Goal: Task Accomplishment & Management: Complete application form

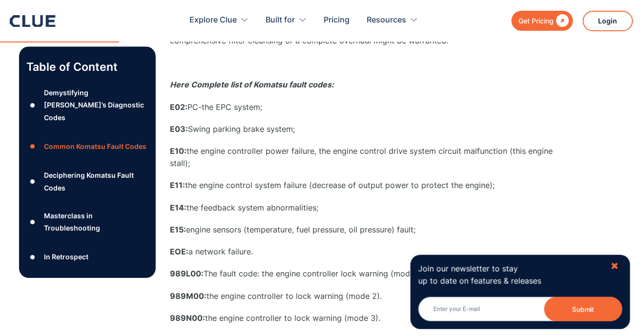
click at [615, 269] on div "✖" at bounding box center [615, 266] width 8 height 12
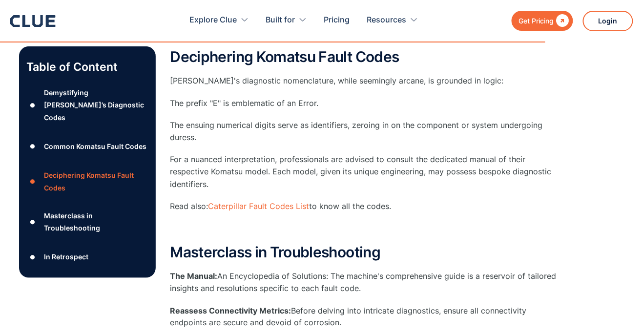
scroll to position [3188, 0]
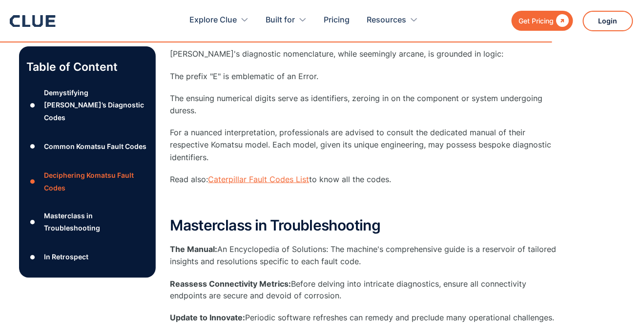
click at [284, 180] on link "Caterpillar Fault Codes List" at bounding box center [259, 179] width 101 height 10
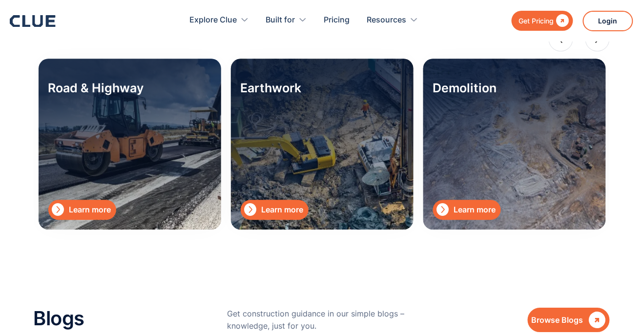
scroll to position [1607, 0]
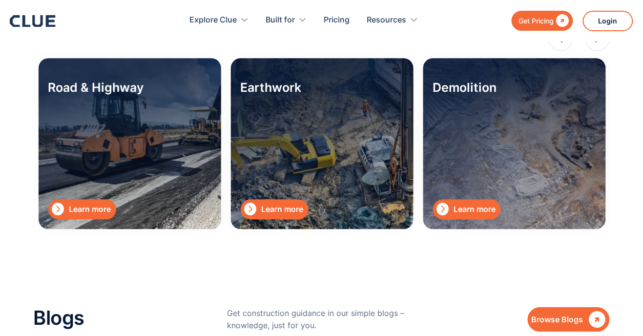
click at [293, 207] on div "Learn more" at bounding box center [283, 209] width 42 height 12
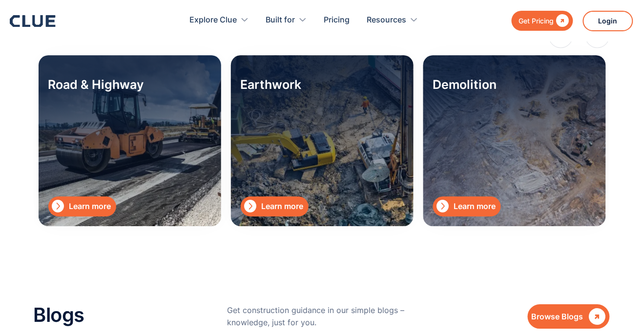
scroll to position [1638, 0]
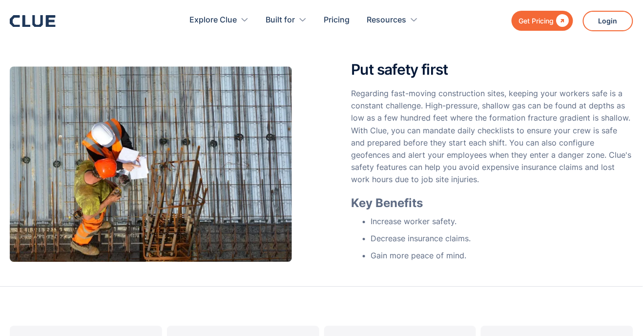
scroll to position [756, 0]
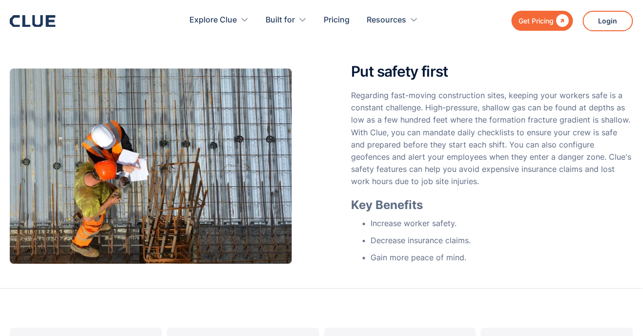
click at [558, 24] on div "" at bounding box center [561, 21] width 15 height 12
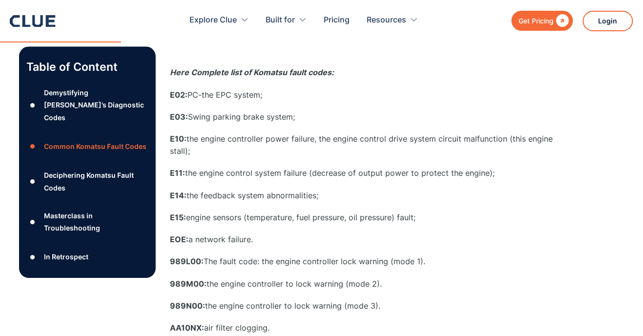
click at [546, 22] on div "Get Pricing" at bounding box center [536, 21] width 35 height 12
click at [341, 19] on link "Pricing" at bounding box center [337, 20] width 26 height 31
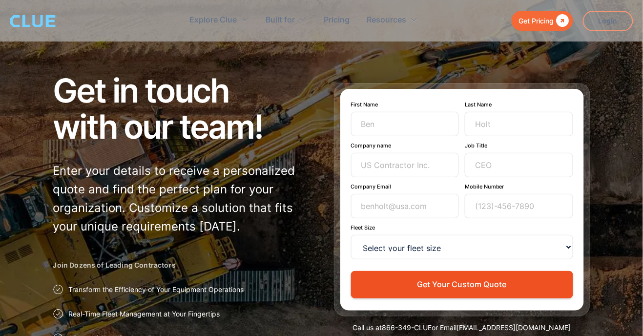
scroll to position [28, 0]
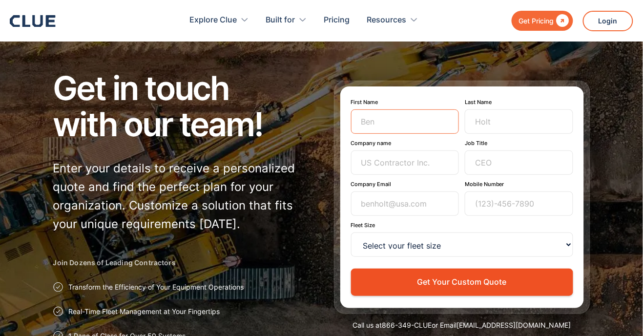
click at [381, 125] on input "First Name" at bounding box center [405, 121] width 108 height 24
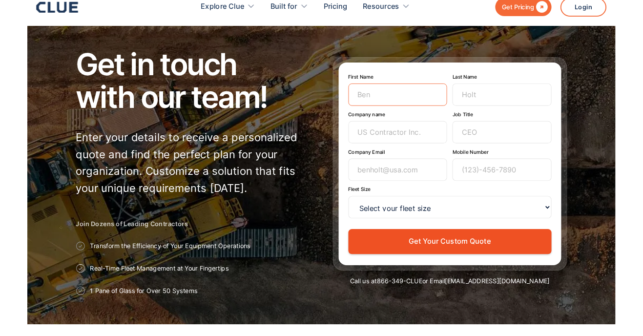
scroll to position [36, 0]
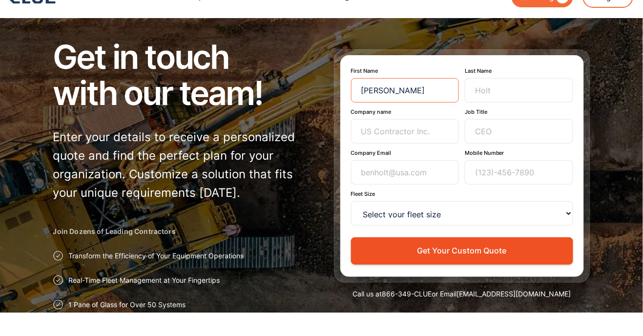
type input "[PERSON_NAME]"
click at [492, 115] on input "Last Name" at bounding box center [519, 114] width 108 height 24
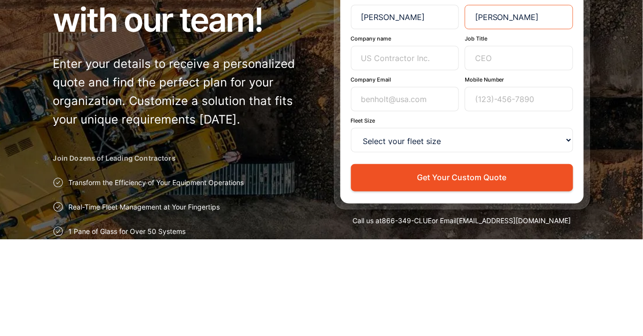
type input "[PERSON_NAME]"
click at [375, 155] on input "Company name" at bounding box center [405, 155] width 108 height 24
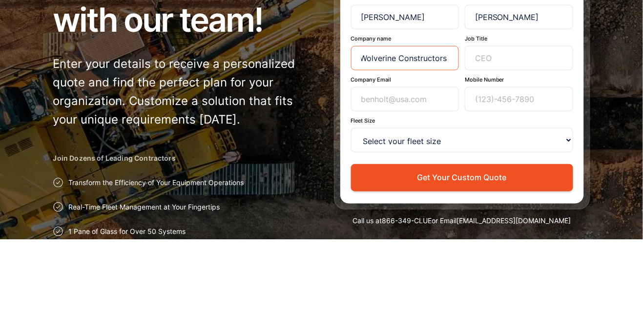
scroll to position [0, 14]
type input "Wolverine Constructors Inc"
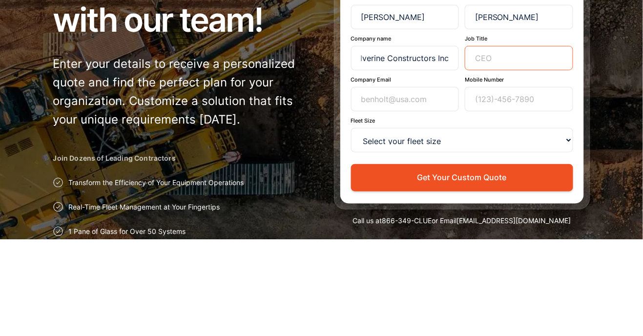
click at [491, 156] on input "Job Title" at bounding box center [519, 155] width 108 height 24
type input "S"
type input "Mechanic"
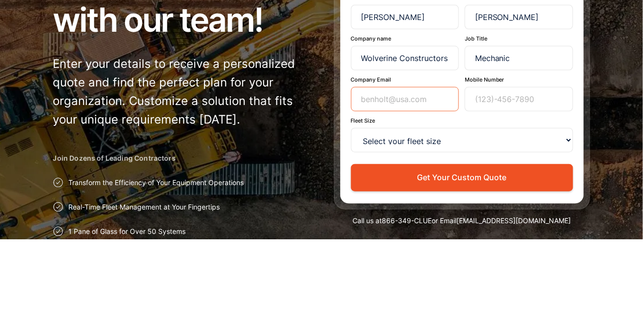
click at [387, 196] on input "Company Email" at bounding box center [405, 196] width 108 height 24
type input "[EMAIL_ADDRESS][DOMAIN_NAME]"
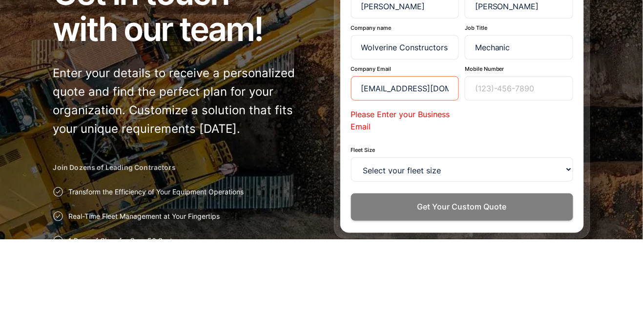
scroll to position [36, 0]
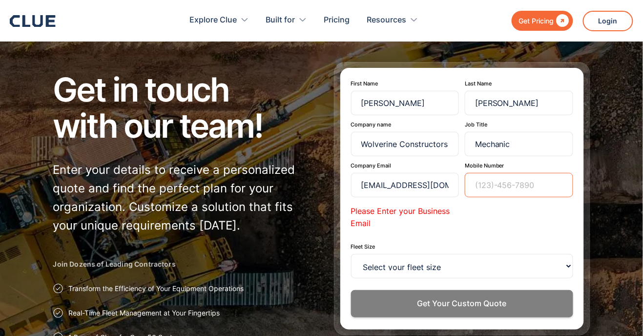
click at [492, 188] on input "Mobile Number" at bounding box center [519, 185] width 108 height 24
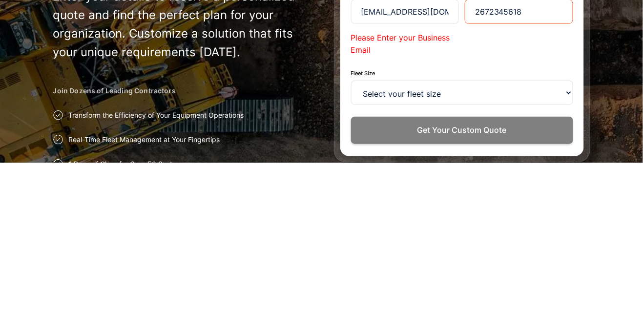
type input "2672345618"
click at [569, 265] on select "Select your fleet size <15 15-99 100-499 500-999 >1000" at bounding box center [462, 266] width 222 height 24
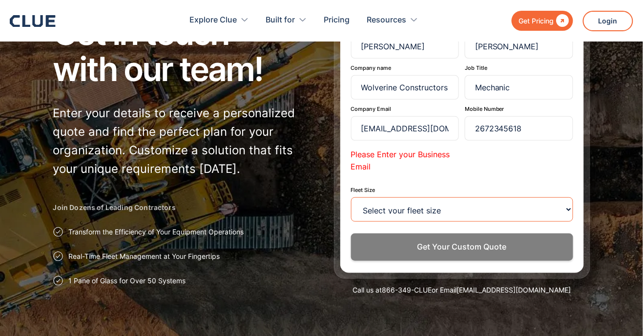
scroll to position [87, 0]
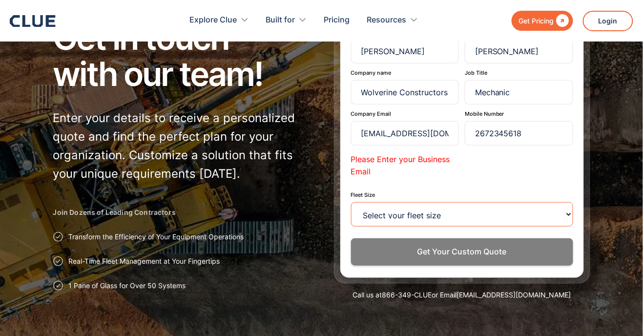
click at [570, 215] on select "Select your fleet size <15 15-99 100-499 500-999 >1000" at bounding box center [462, 214] width 222 height 24
select select "15-99"
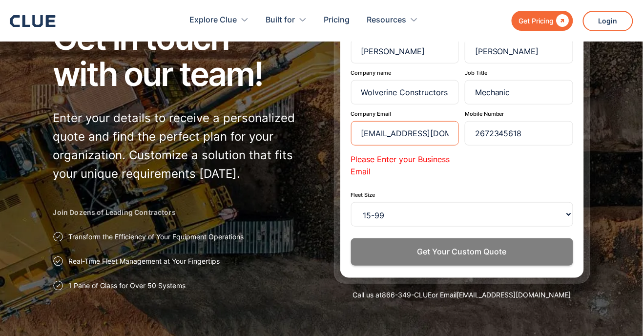
click at [443, 137] on input "[EMAIL_ADDRESS][DOMAIN_NAME]" at bounding box center [405, 133] width 108 height 24
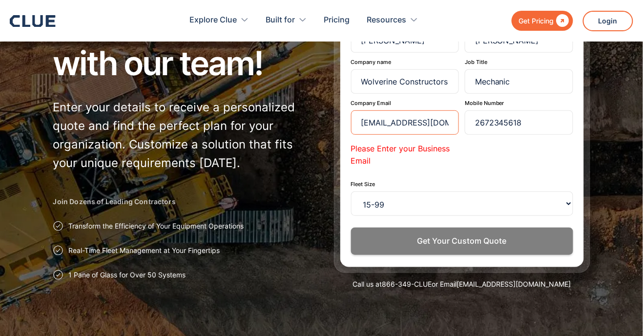
scroll to position [119, 0]
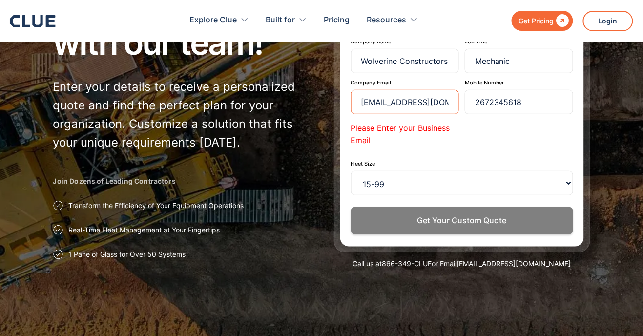
click at [420, 101] on input "[EMAIL_ADDRESS][DOMAIN_NAME]" at bounding box center [405, 102] width 108 height 24
click at [455, 127] on p "Please Enter your Business Email" at bounding box center [405, 134] width 108 height 24
click at [448, 99] on input "[EMAIL_ADDRESS][DOMAIN_NAME]" at bounding box center [405, 102] width 108 height 24
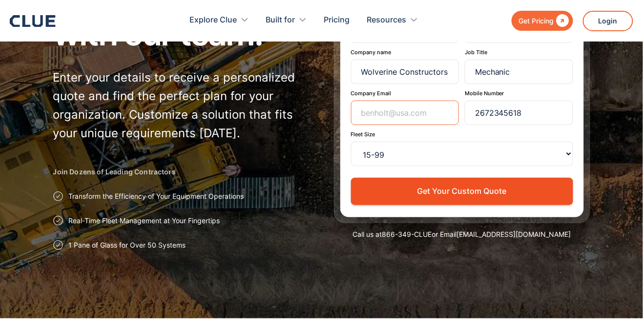
type input "[EMAIL_ADDRESS][DOMAIN_NAME]"
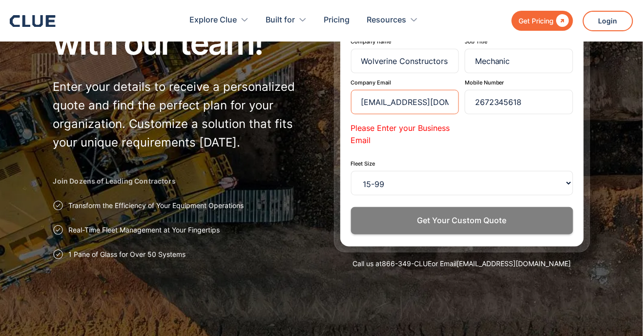
click at [441, 103] on input "[EMAIL_ADDRESS][DOMAIN_NAME]" at bounding box center [405, 102] width 108 height 24
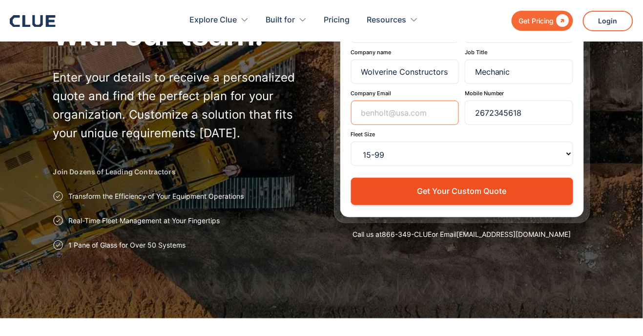
type input "[EMAIL_ADDRESS][DOMAIN_NAME]"
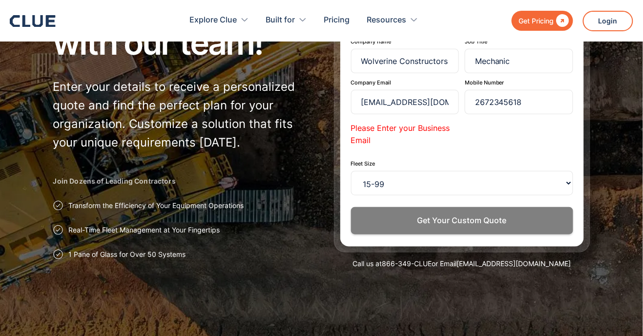
click at [363, 134] on p "Please Enter your Business Email" at bounding box center [405, 134] width 108 height 24
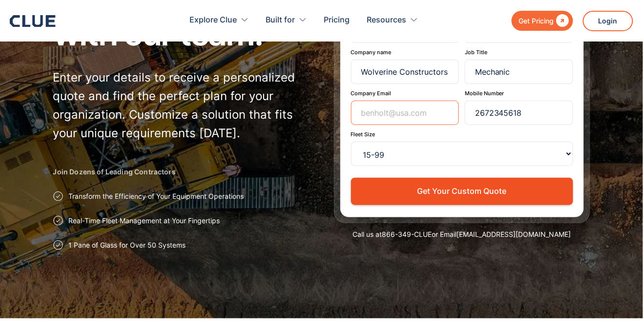
type input "[EMAIL_ADDRESS][DOMAIN_NAME]"
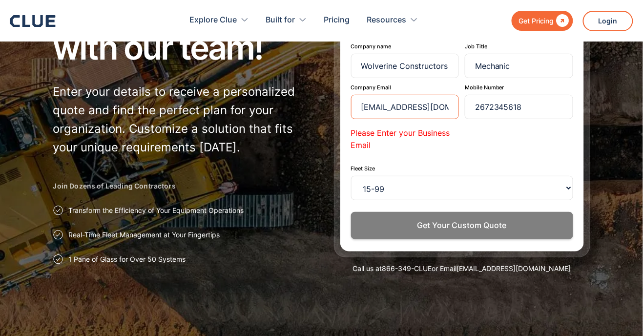
scroll to position [114, 0]
